Goal: Information Seeking & Learning: Learn about a topic

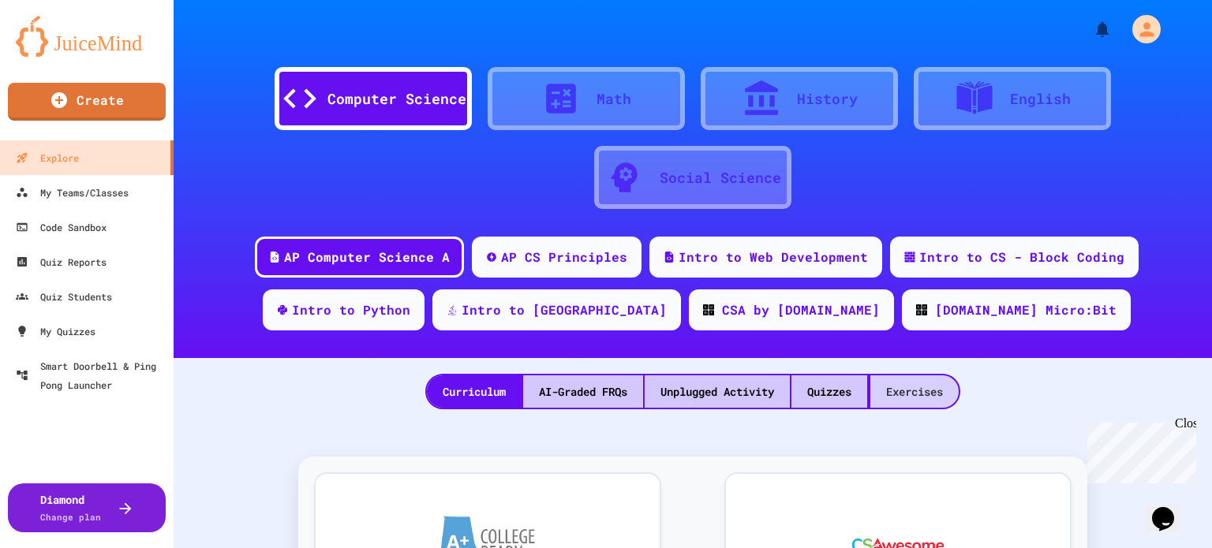
click at [914, 391] on div "Exercises" at bounding box center [914, 392] width 88 height 32
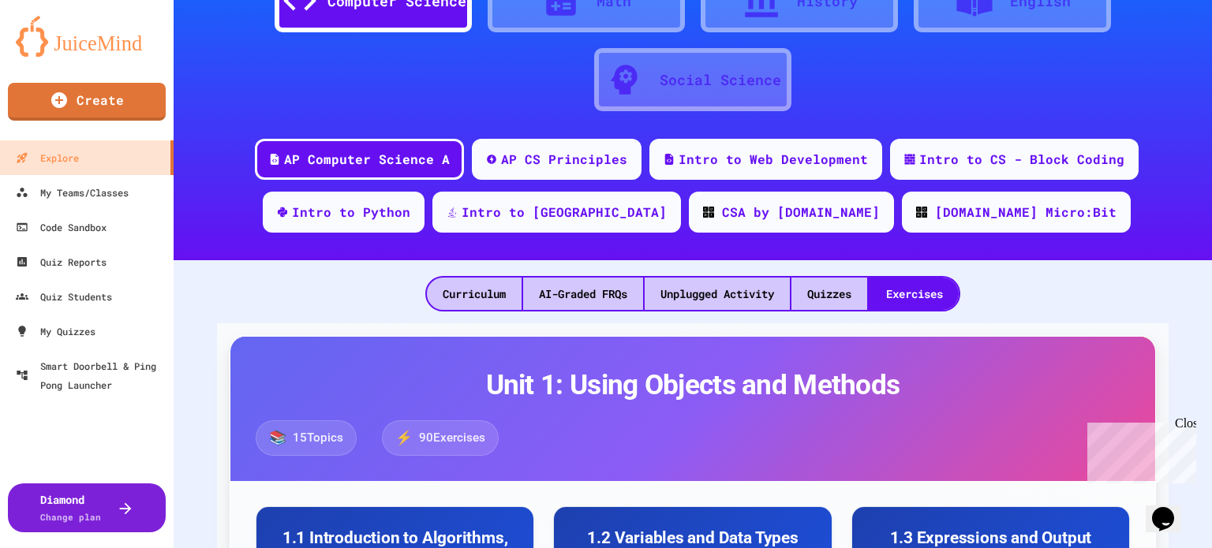
scroll to position [97, 0]
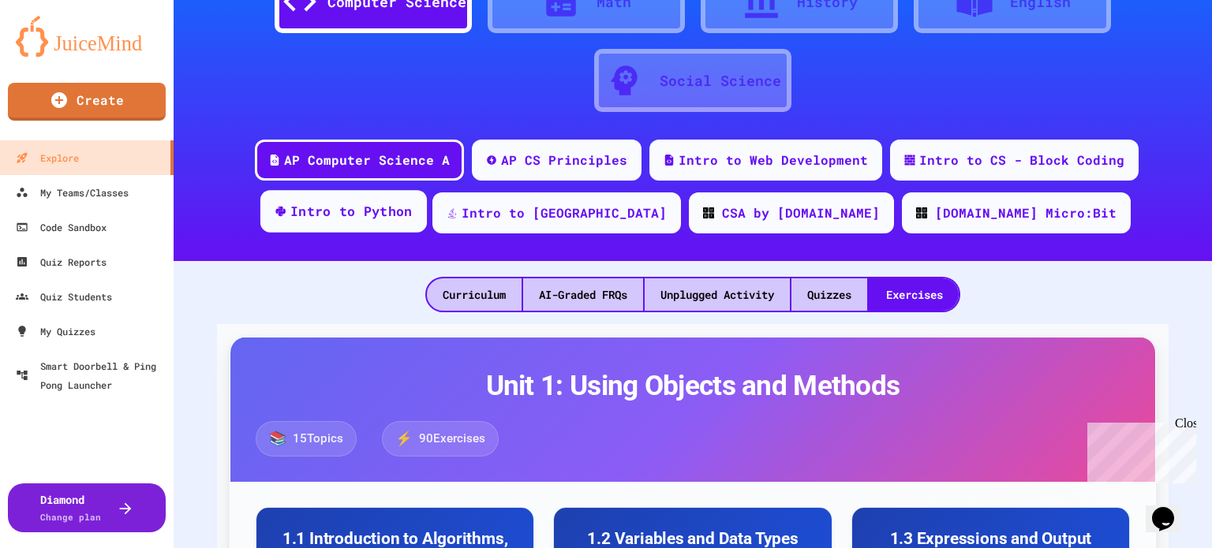
click at [413, 207] on div "Intro to Python" at bounding box center [351, 212] width 122 height 20
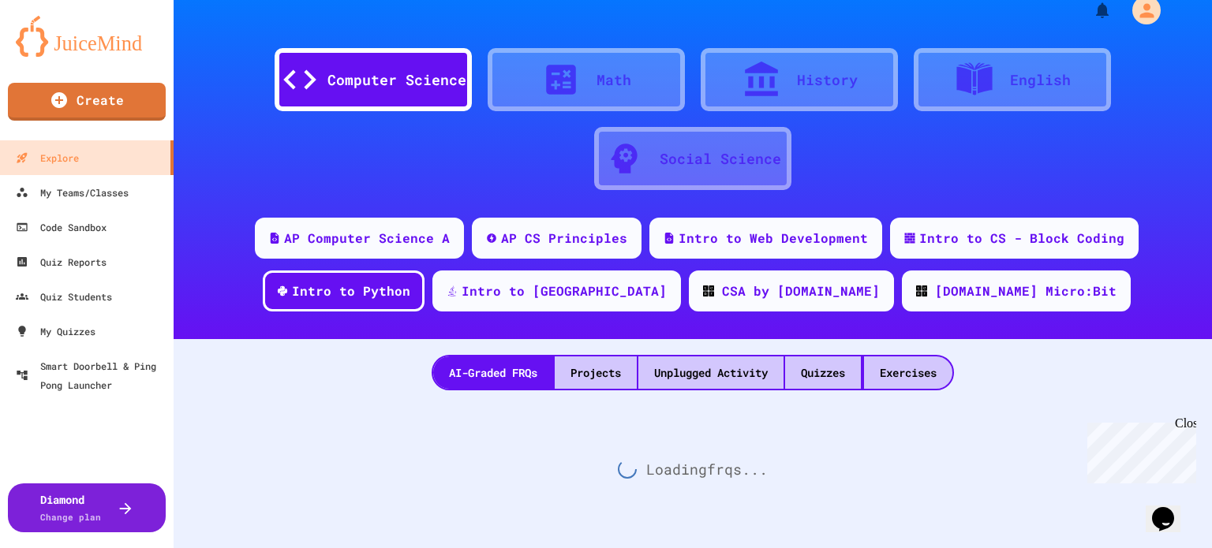
scroll to position [97, 0]
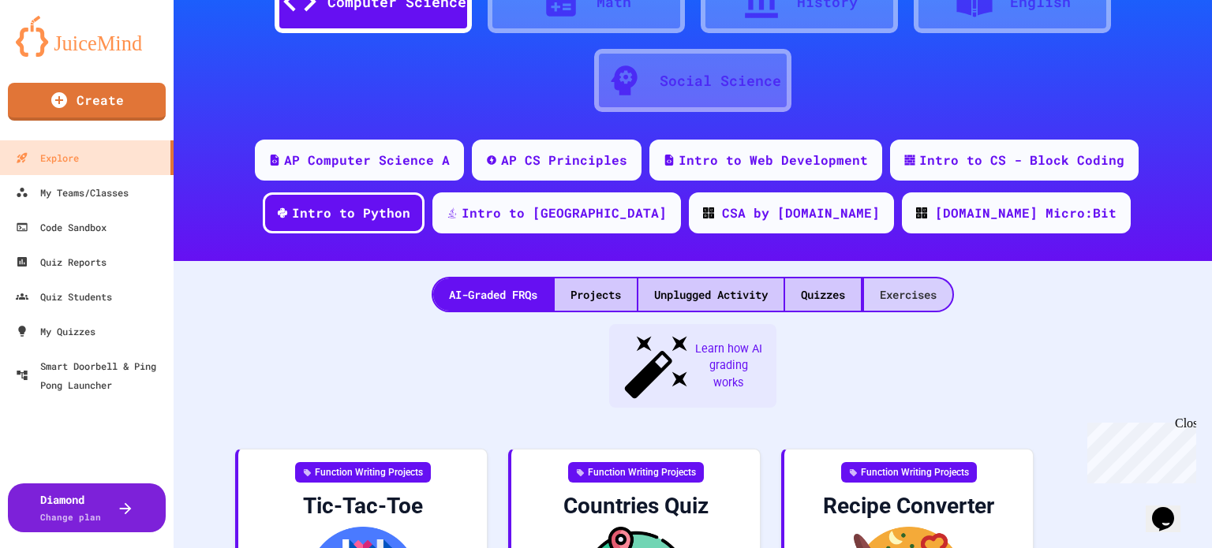
click at [898, 304] on div "Exercises" at bounding box center [908, 294] width 88 height 32
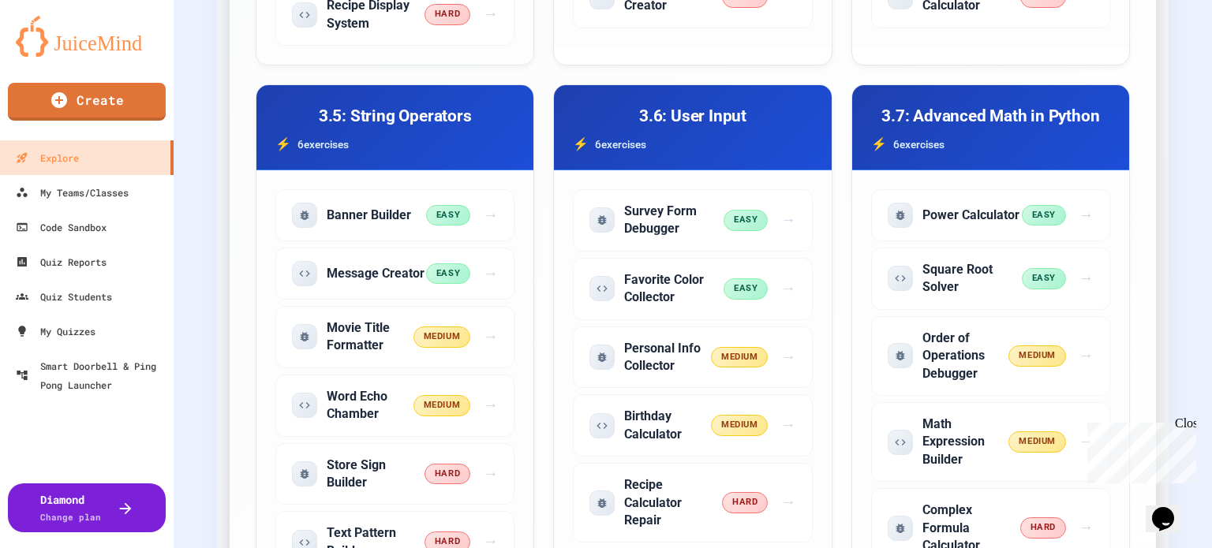
scroll to position [1086, 0]
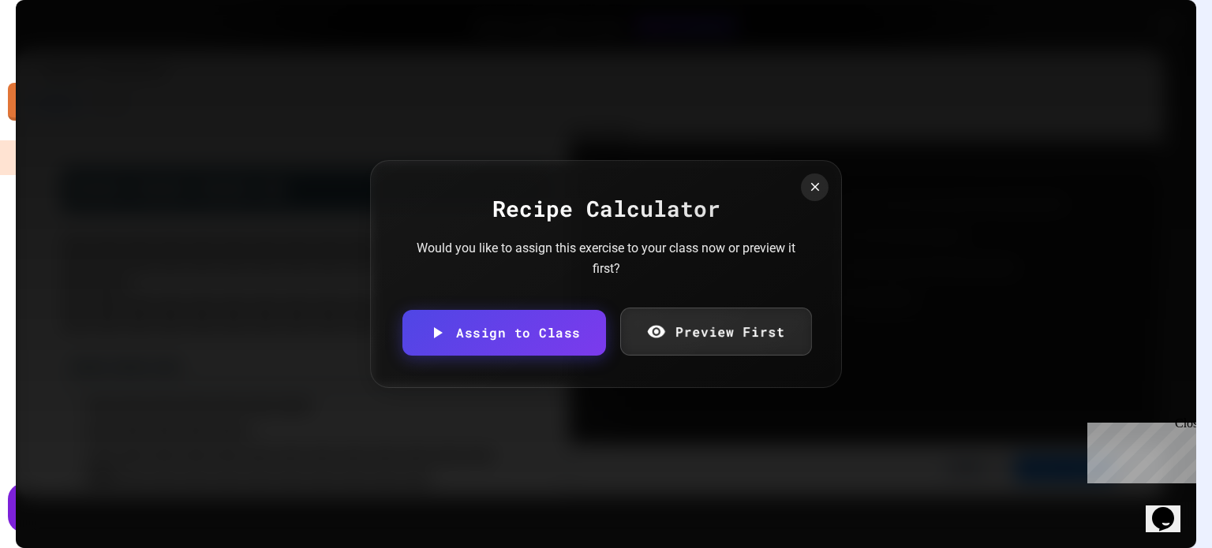
click at [701, 337] on link "Preview First" at bounding box center [715, 332] width 191 height 48
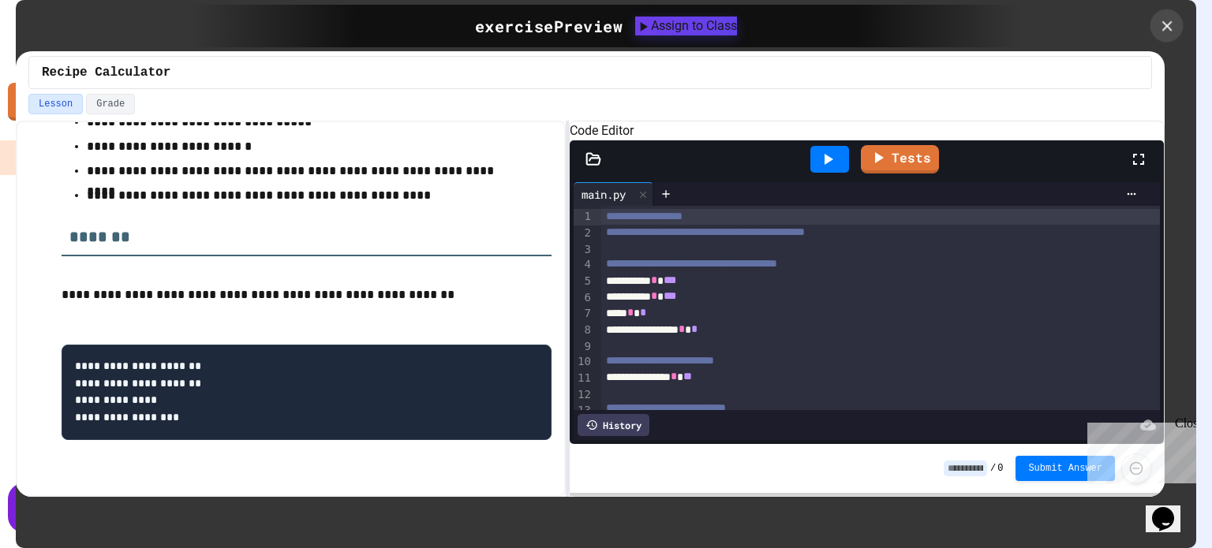
click at [1160, 32] on icon at bounding box center [1166, 25] width 17 height 17
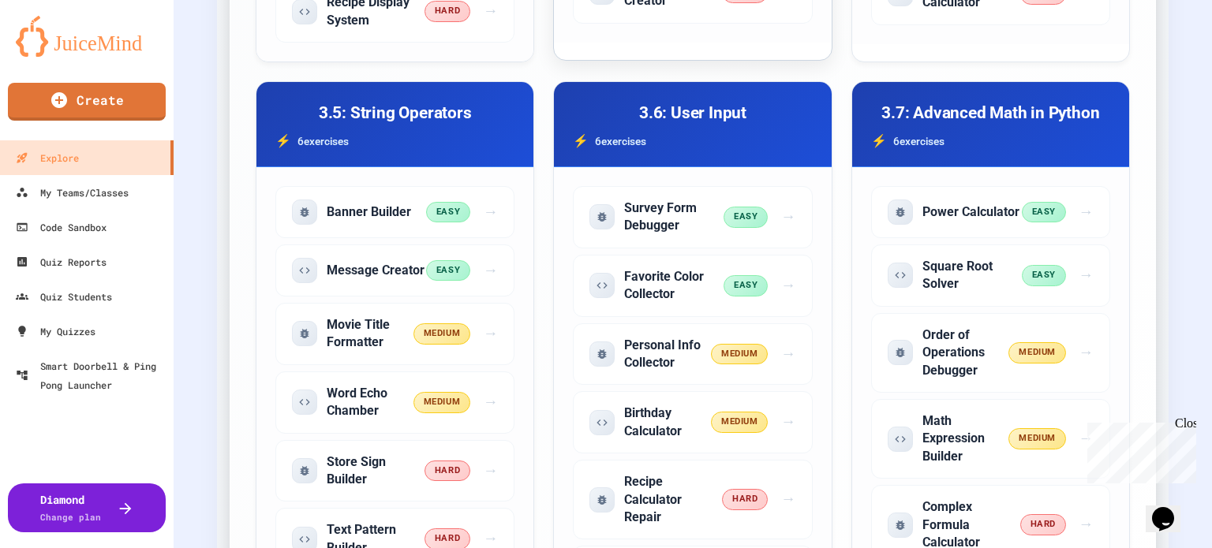
scroll to position [997, 0]
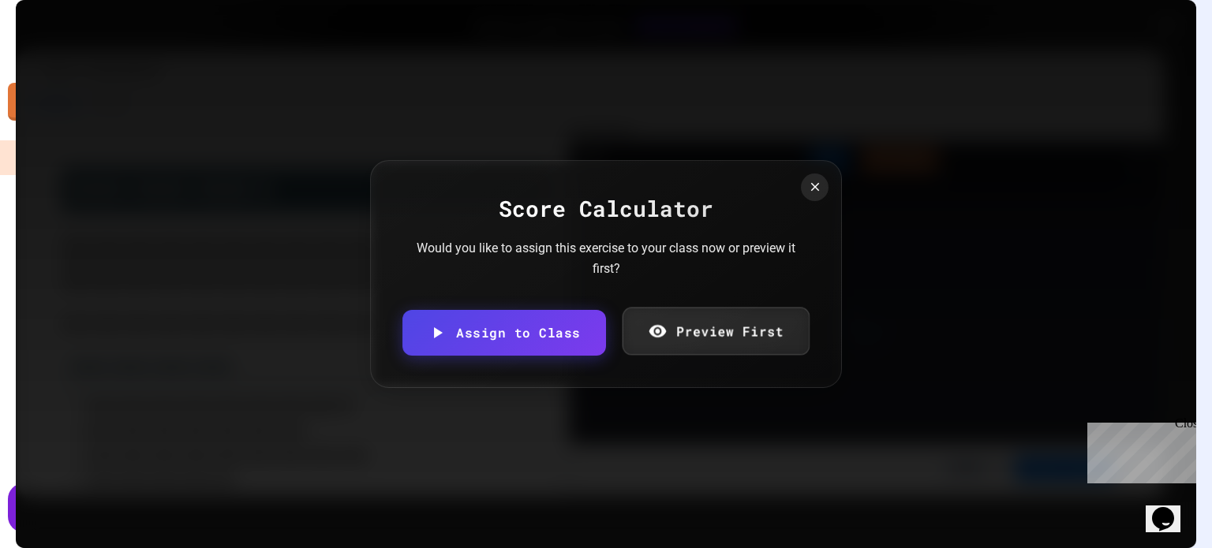
click at [723, 322] on link "Preview First" at bounding box center [715, 332] width 187 height 48
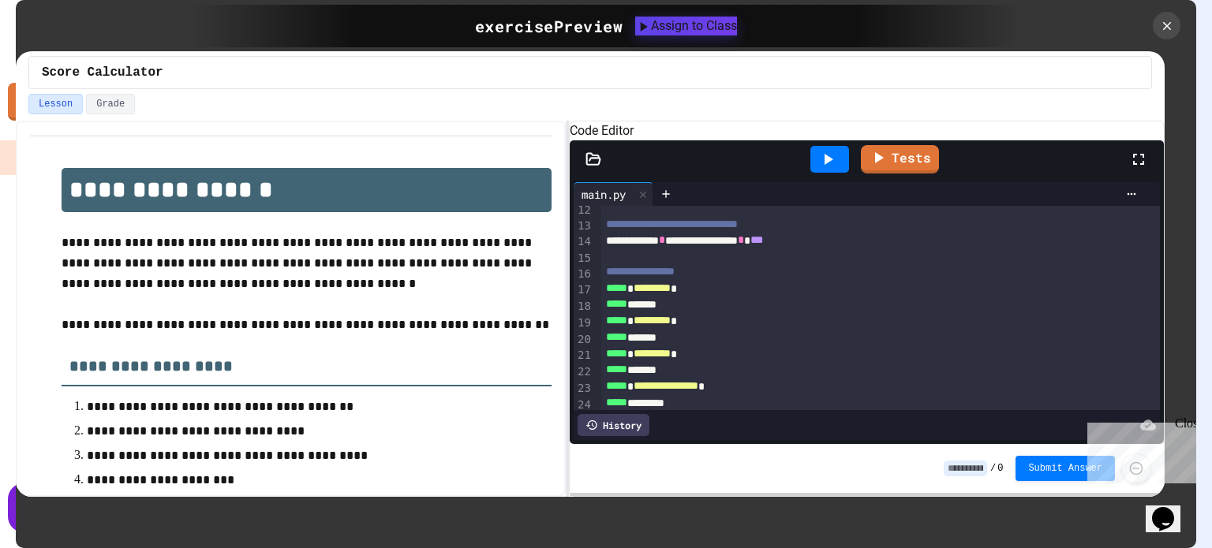
scroll to position [201, 0]
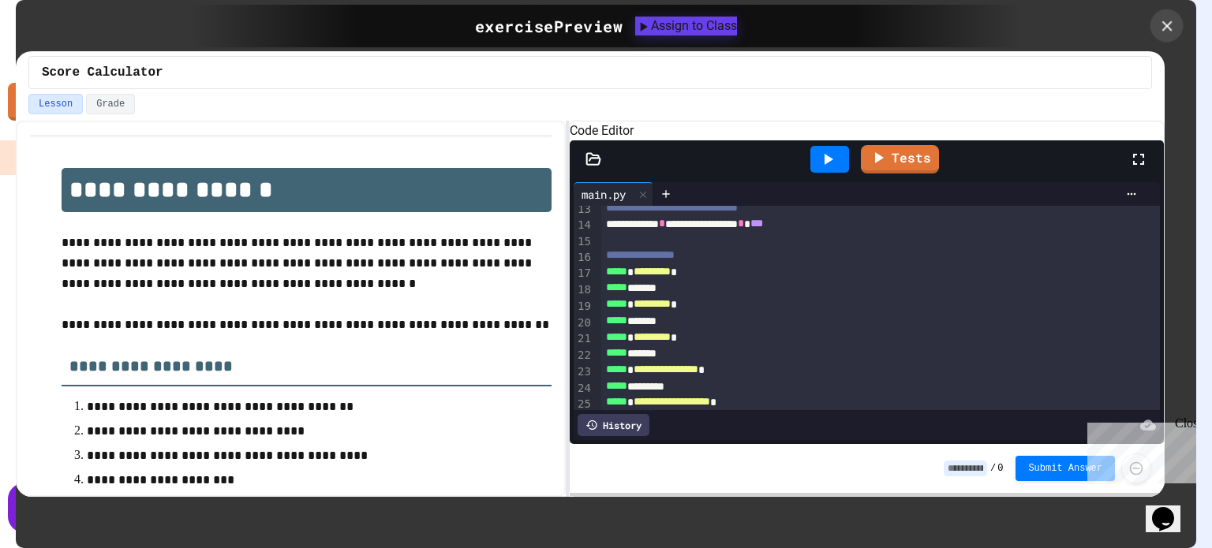
click at [1167, 23] on icon at bounding box center [1166, 25] width 17 height 17
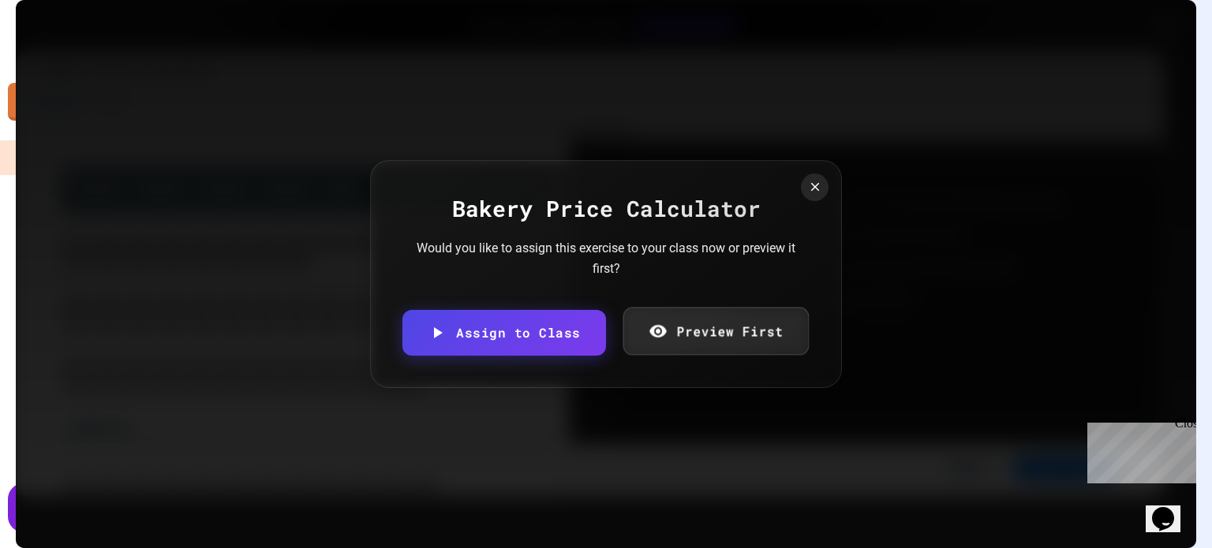
click at [704, 338] on link "Preview First" at bounding box center [714, 332] width 185 height 48
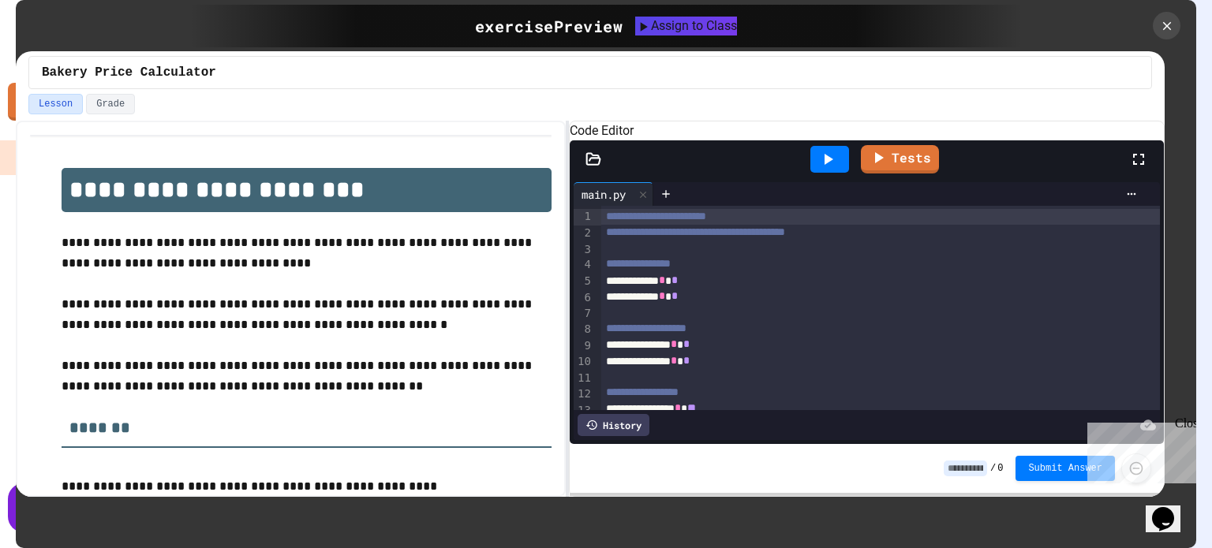
click at [462, 372] on p "**********" at bounding box center [307, 376] width 490 height 41
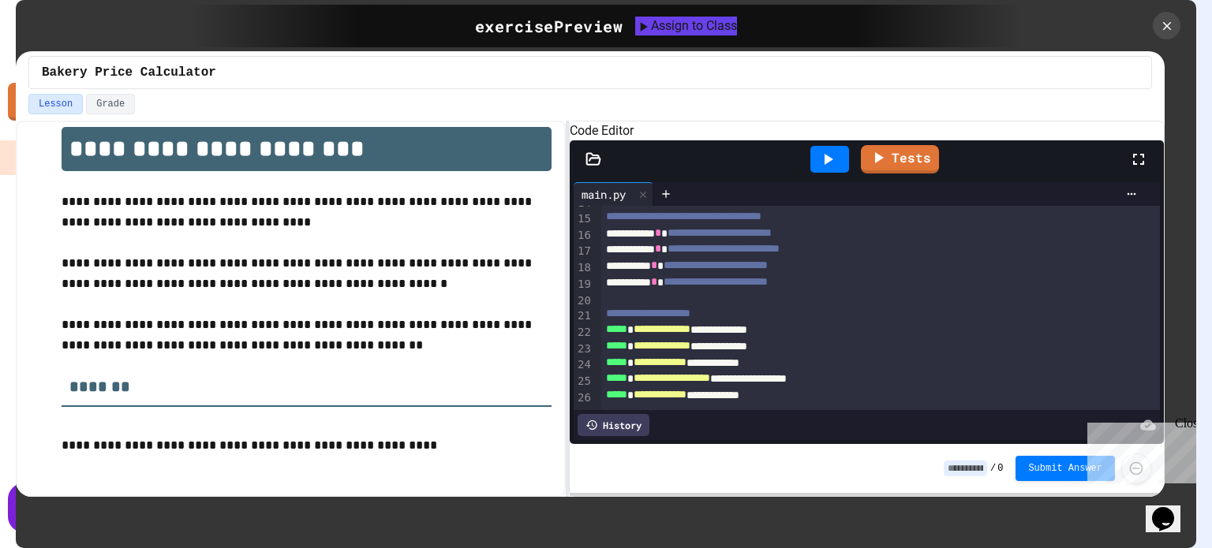
scroll to position [265, 0]
click at [1163, 24] on icon at bounding box center [1166, 25] width 17 height 17
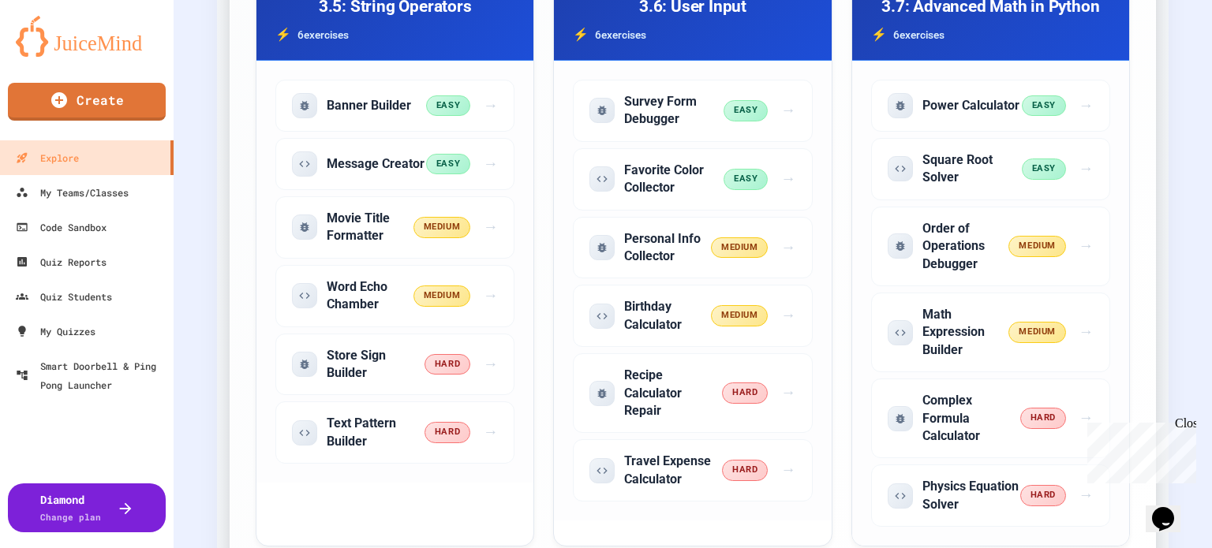
scroll to position [1193, 0]
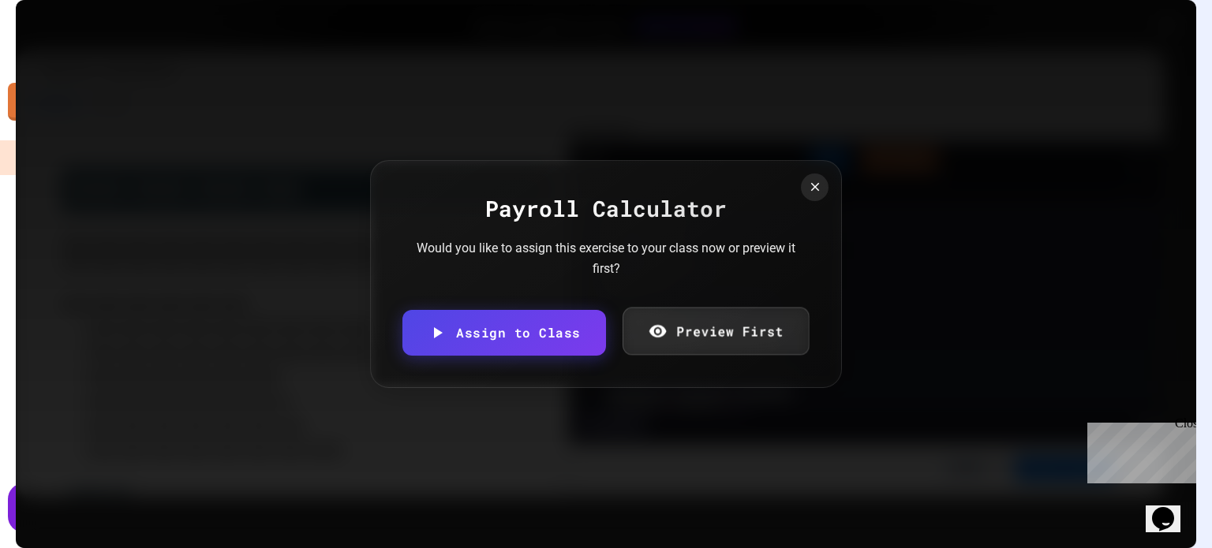
click at [725, 332] on link "Preview First" at bounding box center [715, 332] width 186 height 48
